Goal: Task Accomplishment & Management: Complete application form

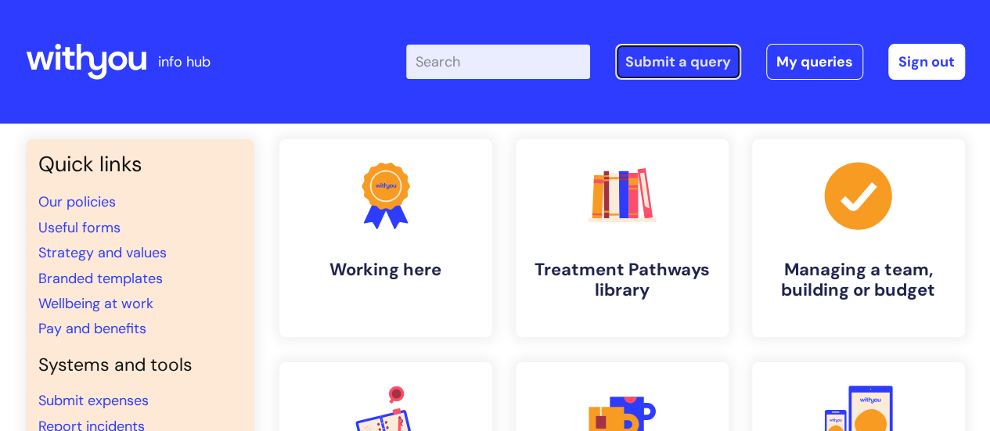
click at [698, 66] on link "Submit a query" at bounding box center [678, 62] width 126 height 36
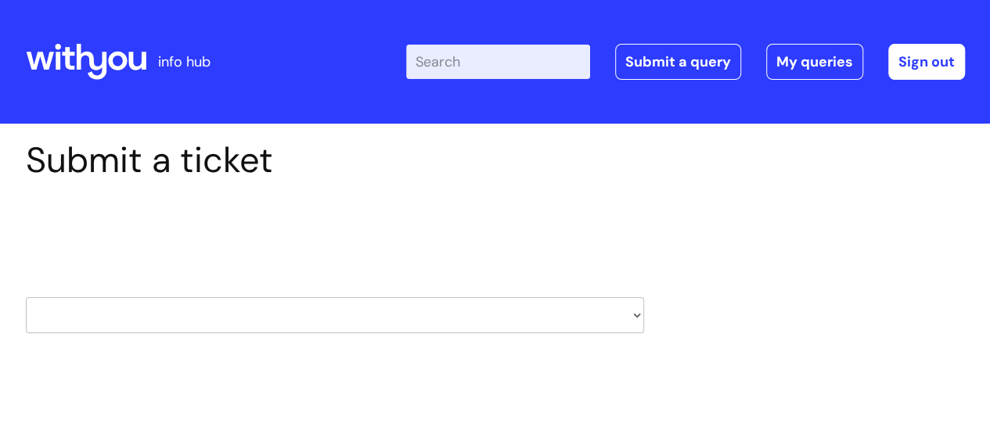
drag, startPoint x: 359, startPoint y: 312, endPoint x: 363, endPoint y: 297, distance: 15.4
click at [359, 312] on select "HR / People IT and Support Clinical Drug Alerts Finance Accounts Data Support T…" at bounding box center [335, 315] width 618 height 36
drag, startPoint x: 407, startPoint y: 315, endPoint x: 411, endPoint y: 307, distance: 9.8
click at [407, 315] on select "HR / People IT and Support Clinical Drug Alerts Finance Accounts Data Support T…" at bounding box center [335, 315] width 618 height 36
select select "hr_/_people"
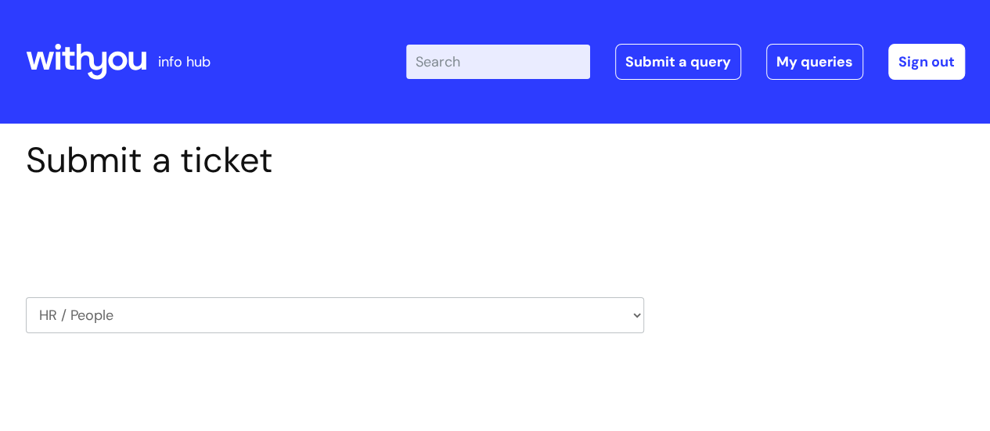
click at [26, 297] on select "HR / People IT and Support Clinical Drug Alerts Finance Accounts Data Support T…" at bounding box center [335, 315] width 618 height 36
select select "80004286527"
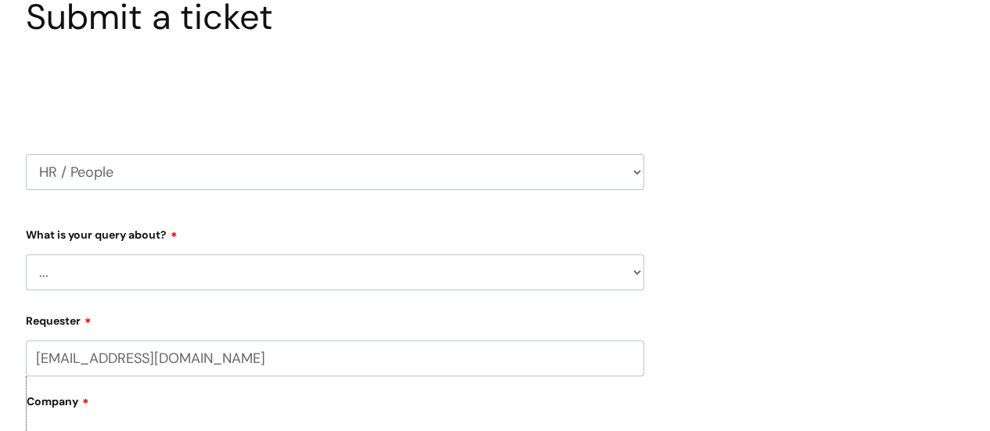
scroll to position [156, 0]
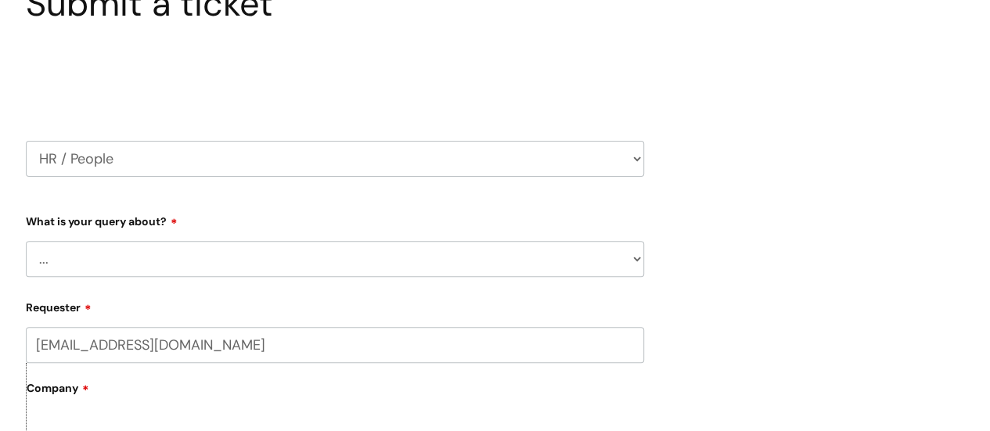
click at [145, 258] on select "... Absence Query Holiday Query Employee change request General HR Query iTrent…" at bounding box center [335, 259] width 618 height 36
select select "General HR Query"
click at [26, 241] on select "... Absence Query Holiday Query Employee change request General HR Query iTrent…" at bounding box center [335, 259] width 618 height 36
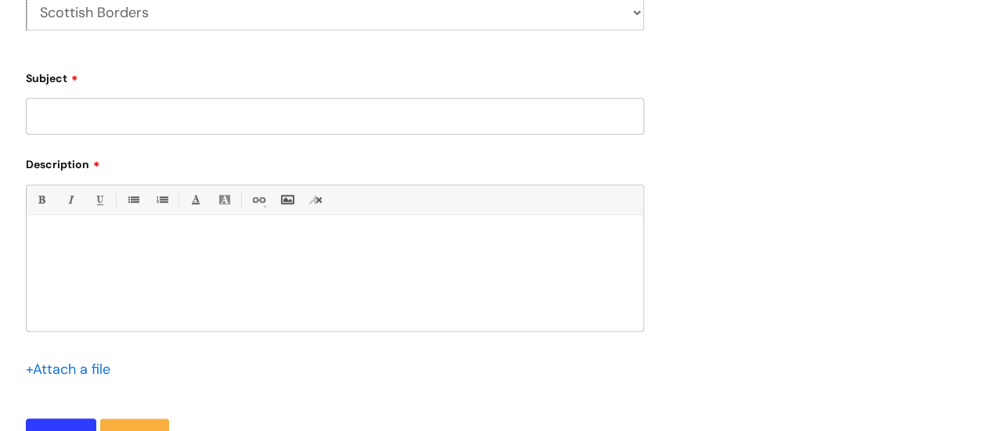
scroll to position [626, 0]
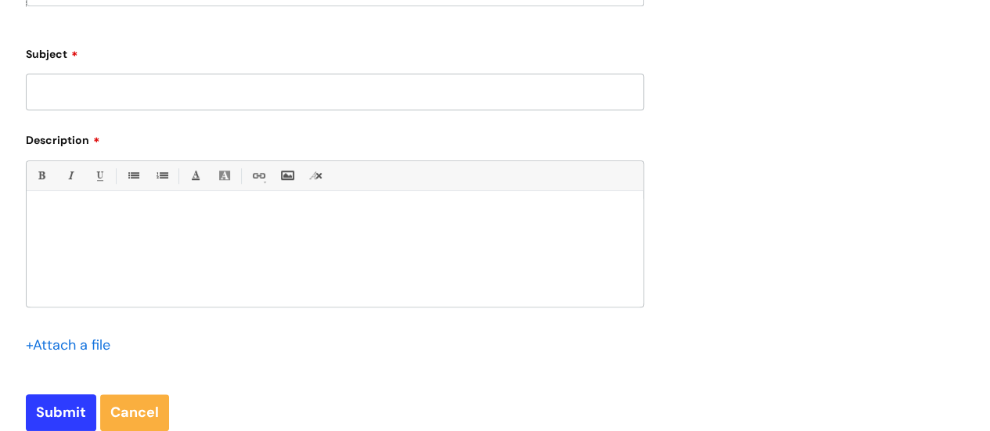
click at [340, 81] on input "Subject" at bounding box center [335, 92] width 618 height 36
type input "Second job letter"
click at [227, 210] on p at bounding box center [334, 217] width 593 height 14
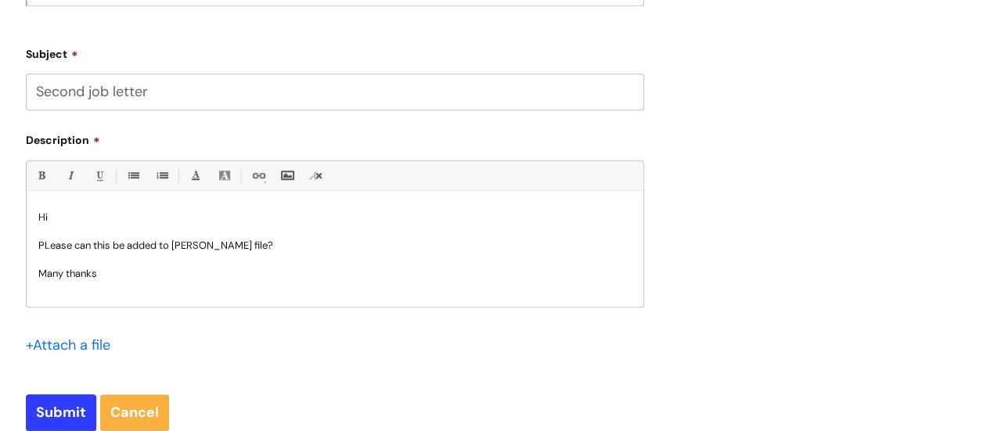
click at [67, 342] on input "file" at bounding box center [65, 344] width 78 height 20
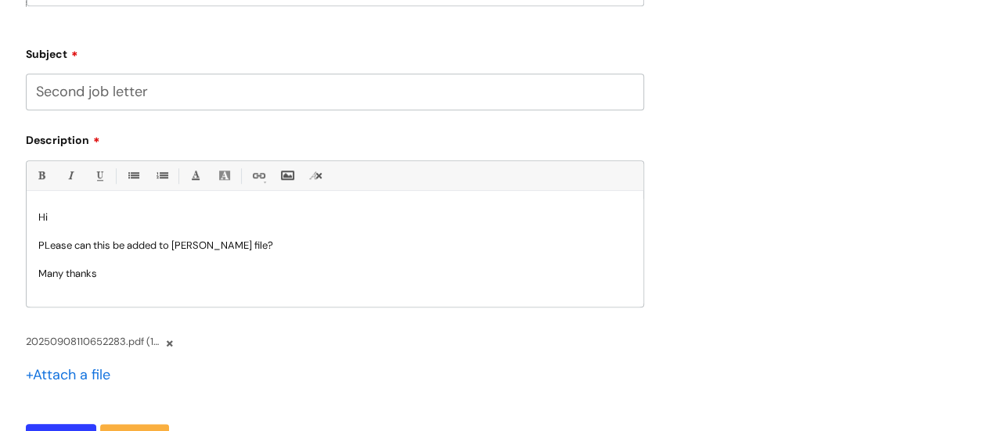
scroll to position [704, 0]
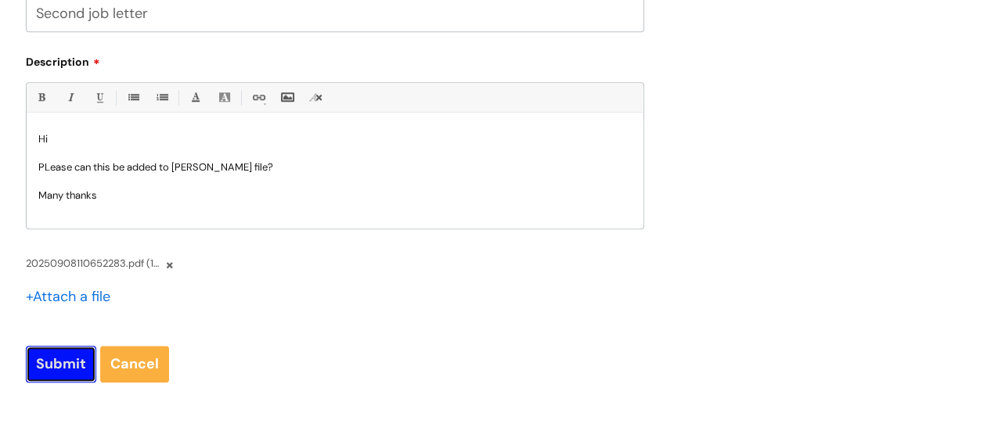
click at [45, 367] on input "Submit" at bounding box center [61, 364] width 70 height 36
type input "Please Wait..."
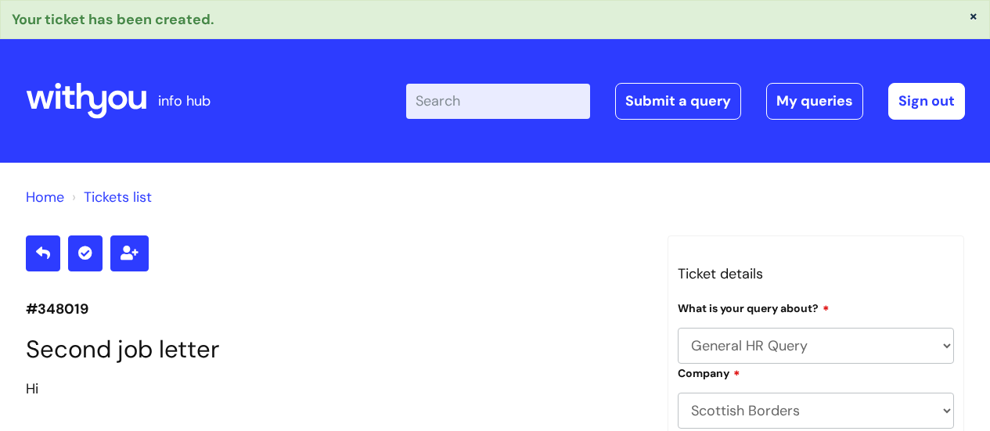
select select "General HR Query"
